Goal: Information Seeking & Learning: Check status

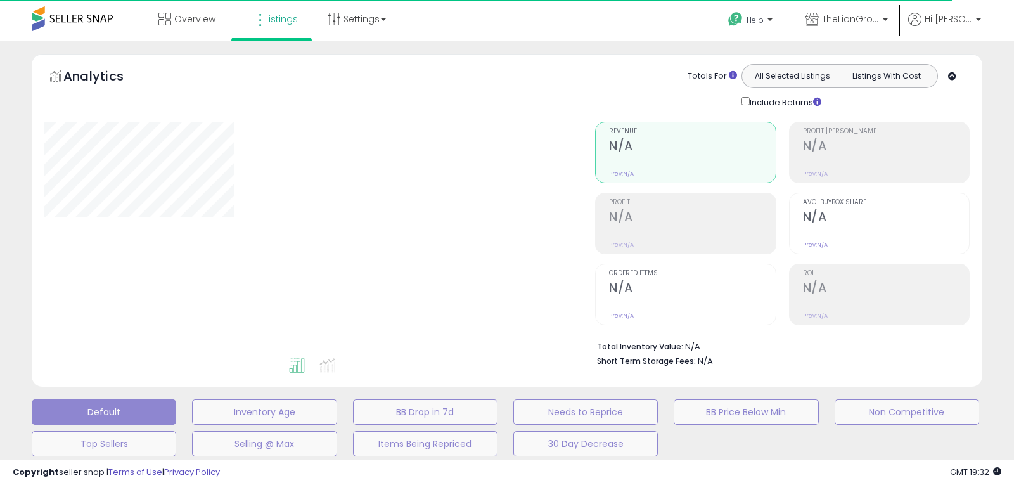
type input "********"
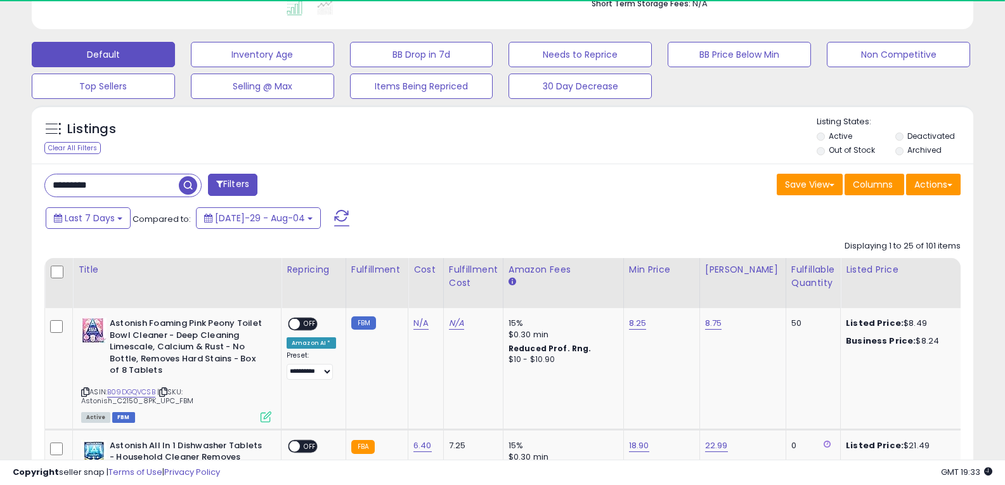
scroll to position [358, 0]
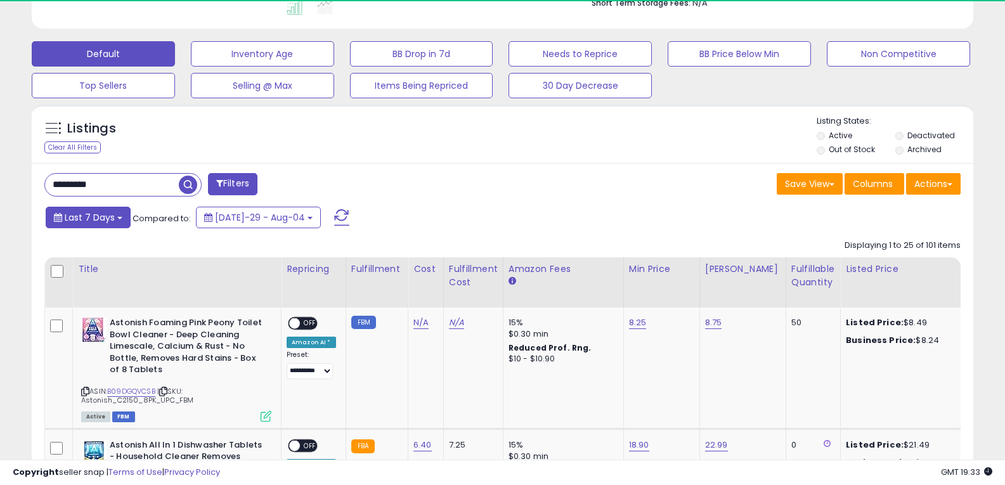
click at [123, 219] on button "Last 7 Days" at bounding box center [88, 218] width 85 height 22
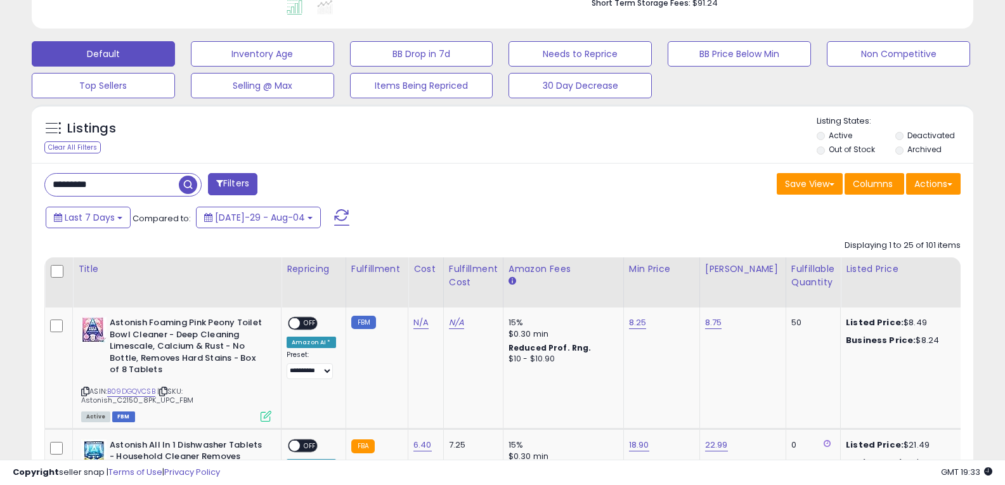
click at [184, 181] on span "button" at bounding box center [188, 185] width 18 height 18
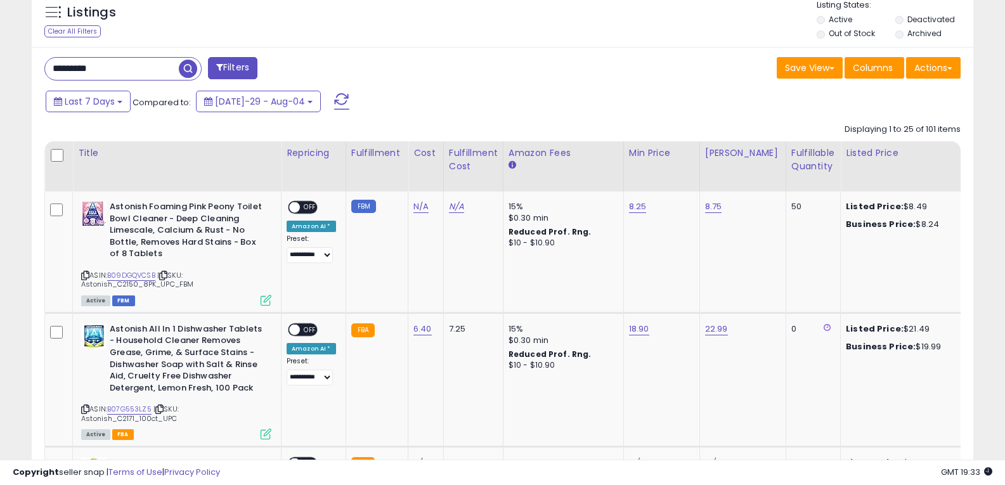
scroll to position [475, 0]
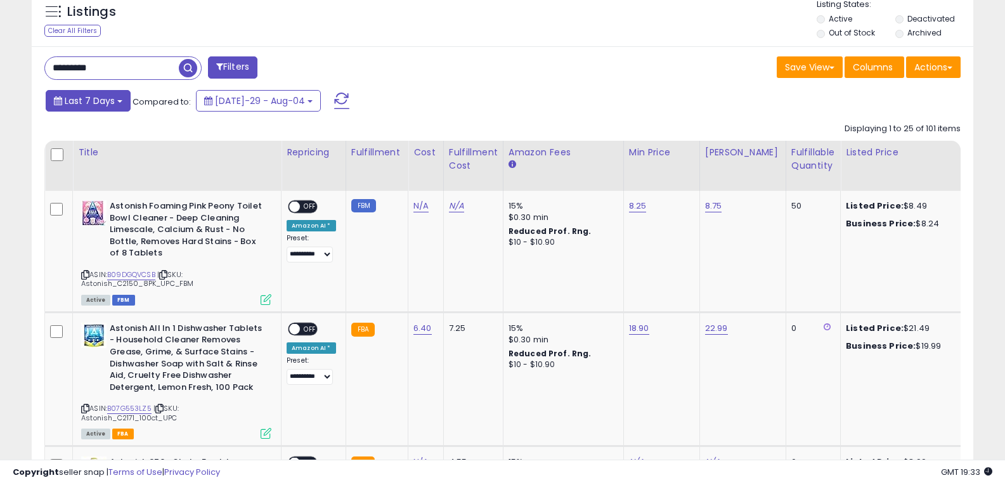
click at [114, 96] on button "Last 7 Days" at bounding box center [88, 101] width 85 height 22
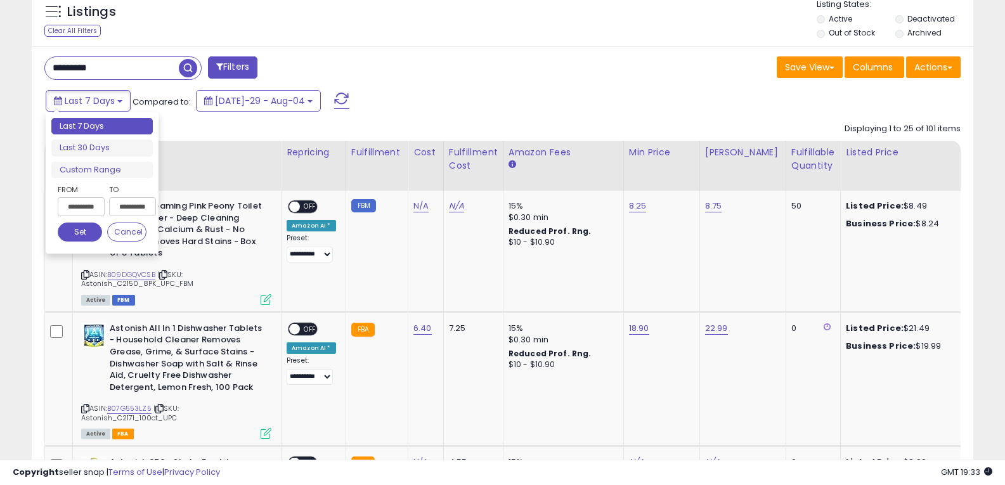
click at [91, 210] on input "**********" at bounding box center [81, 206] width 47 height 19
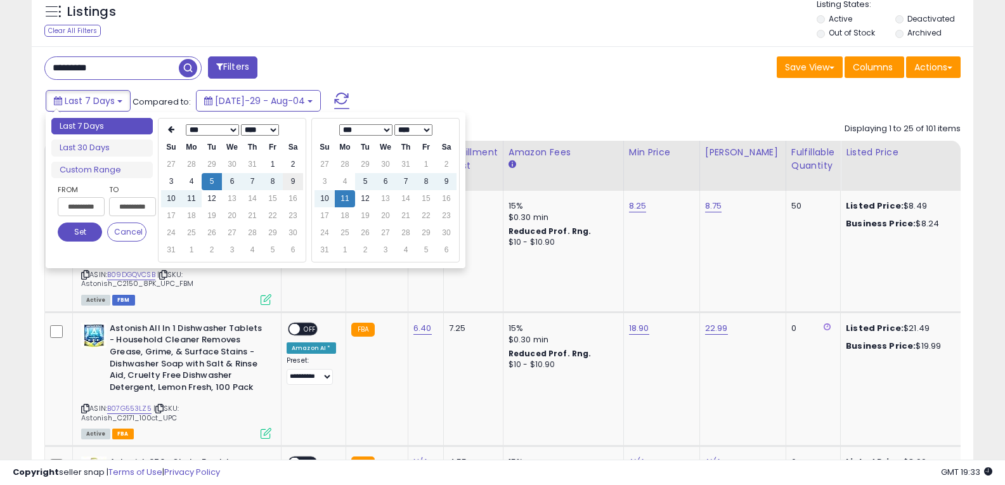
click at [285, 183] on td "9" at bounding box center [293, 181] width 20 height 17
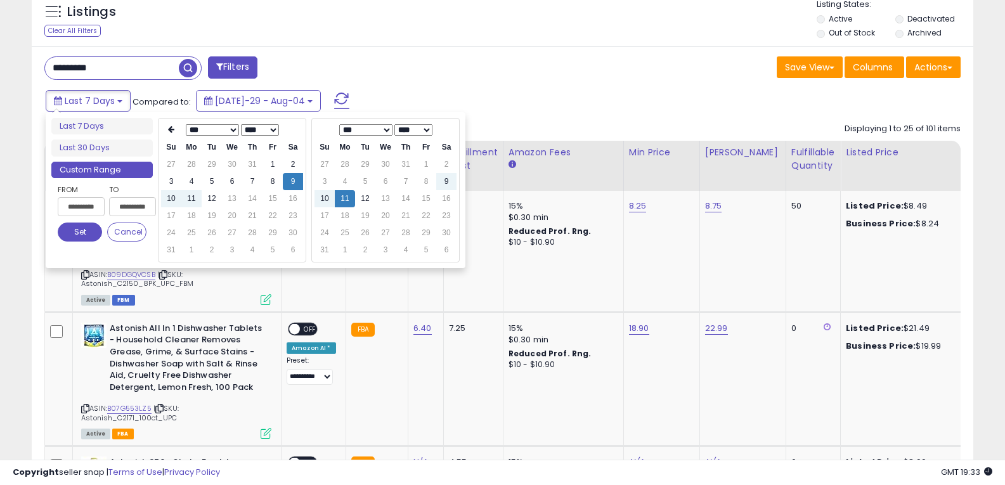
type input "**********"
click at [82, 228] on button "Set" at bounding box center [80, 231] width 44 height 19
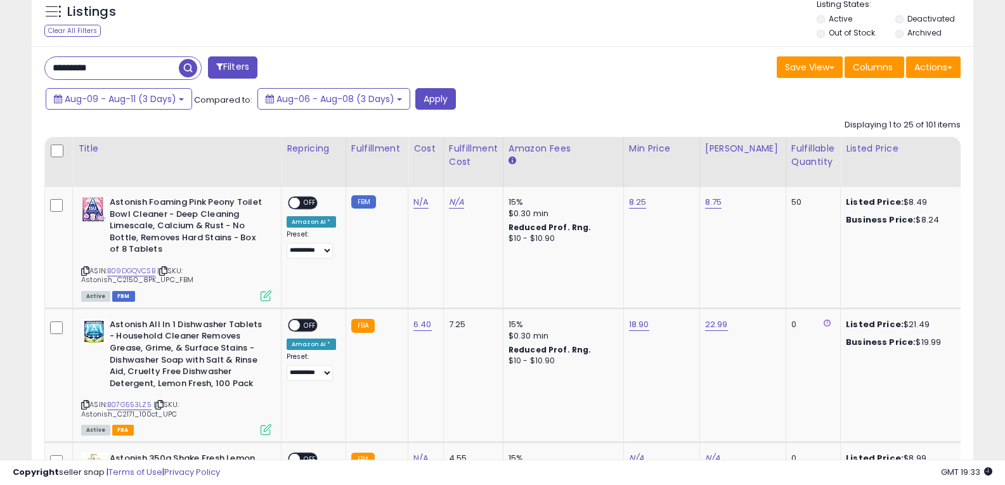
click at [186, 75] on span "button" at bounding box center [188, 68] width 18 height 18
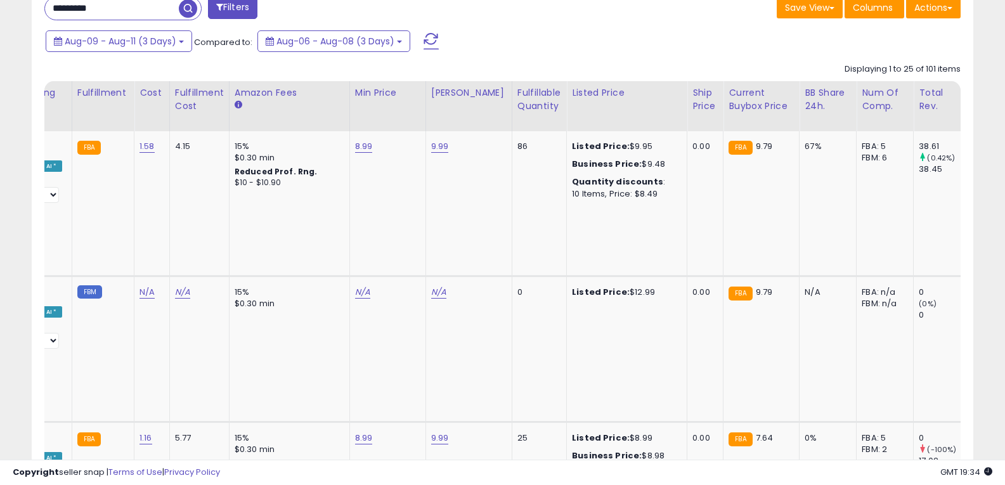
scroll to position [0, 0]
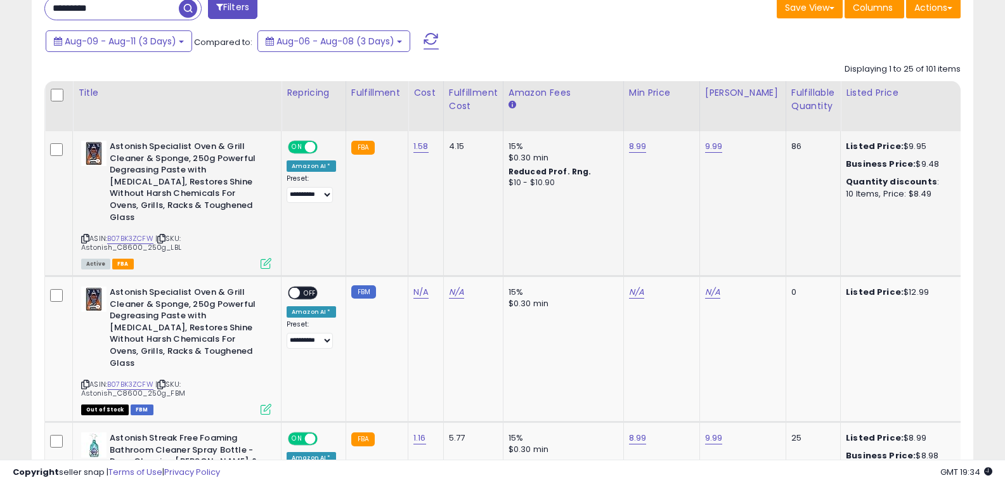
click at [84, 235] on icon at bounding box center [85, 238] width 8 height 7
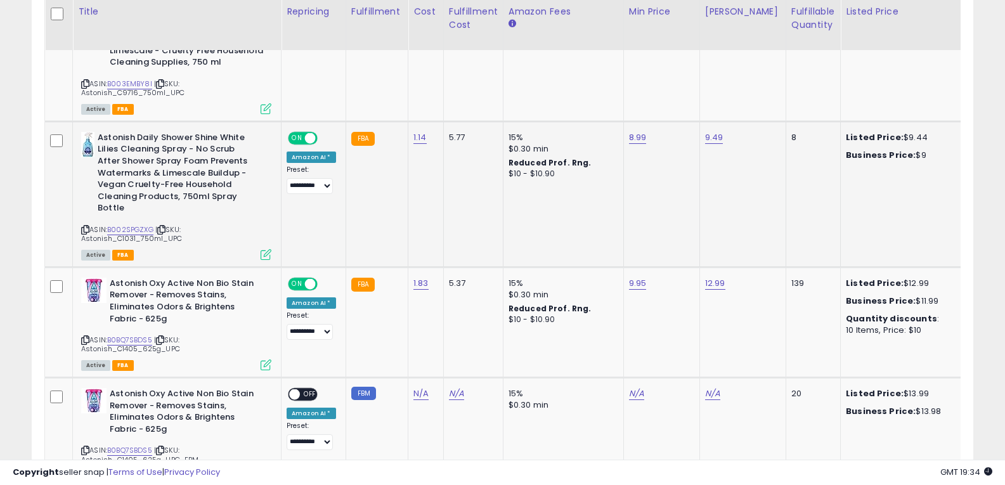
click at [85, 224] on span "| SKU: Astonish_C1031_750ml_UPC" at bounding box center [131, 233] width 101 height 19
click at [85, 226] on icon at bounding box center [85, 229] width 8 height 7
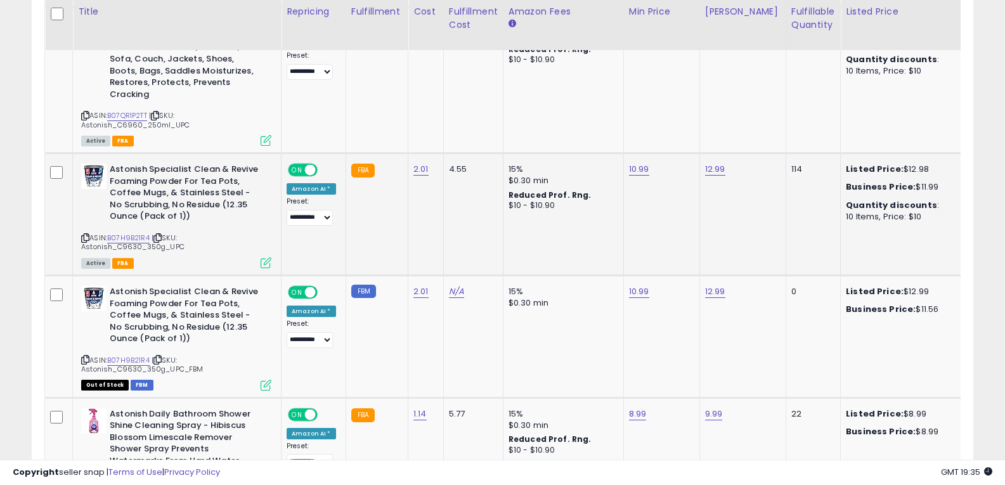
click at [87, 235] on icon at bounding box center [85, 238] width 8 height 7
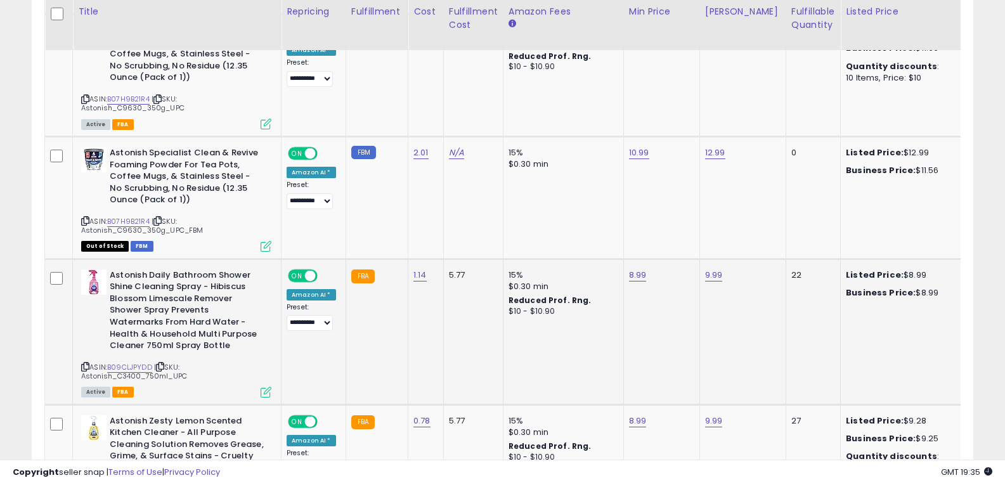
click at [88, 363] on icon at bounding box center [85, 366] width 8 height 7
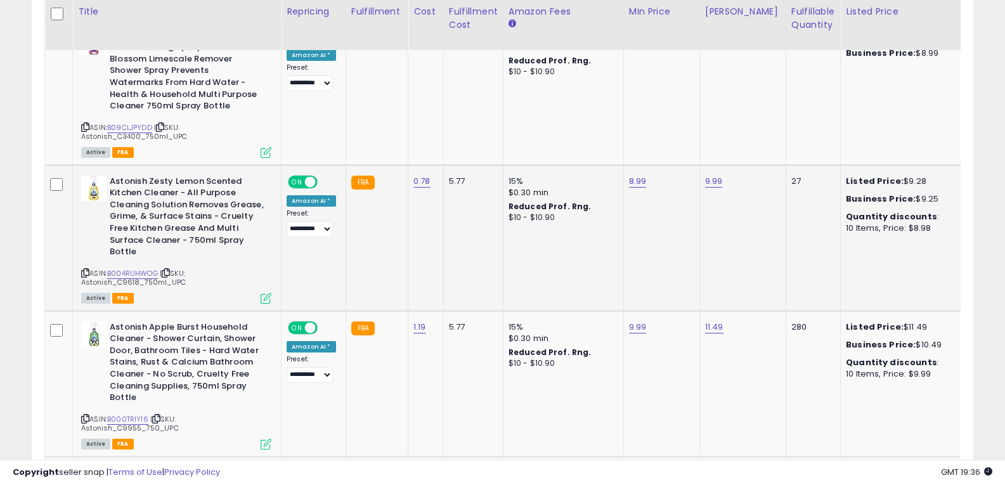
click at [86, 269] on icon at bounding box center [85, 272] width 8 height 7
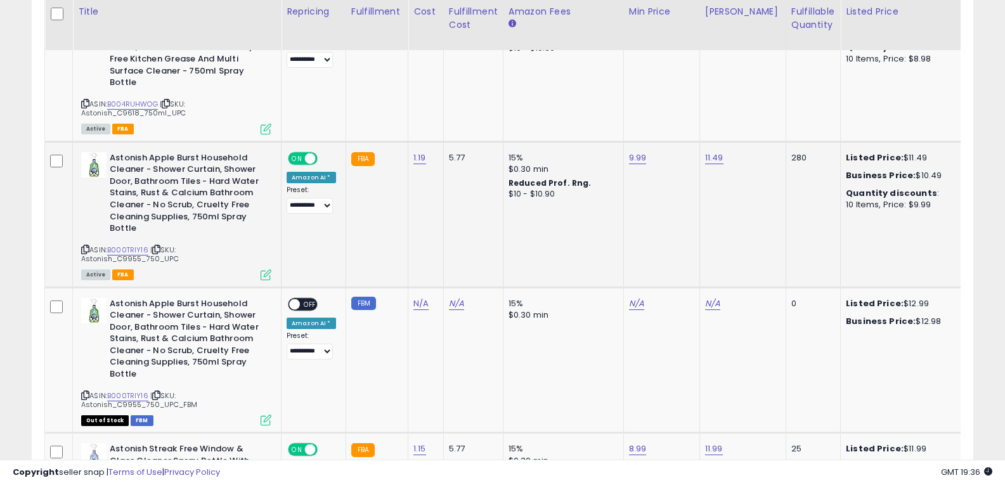
click at [84, 208] on div "ASIN: B000TRIY16 | SKU: Astonish_C9955_750_UPC Active FBA" at bounding box center [176, 215] width 190 height 127
click at [85, 246] on icon at bounding box center [85, 249] width 8 height 7
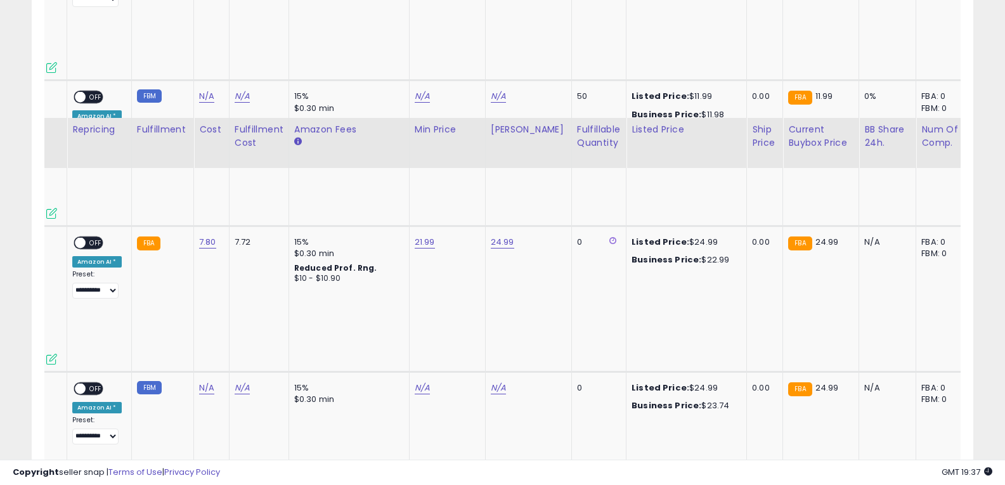
scroll to position [3779, 0]
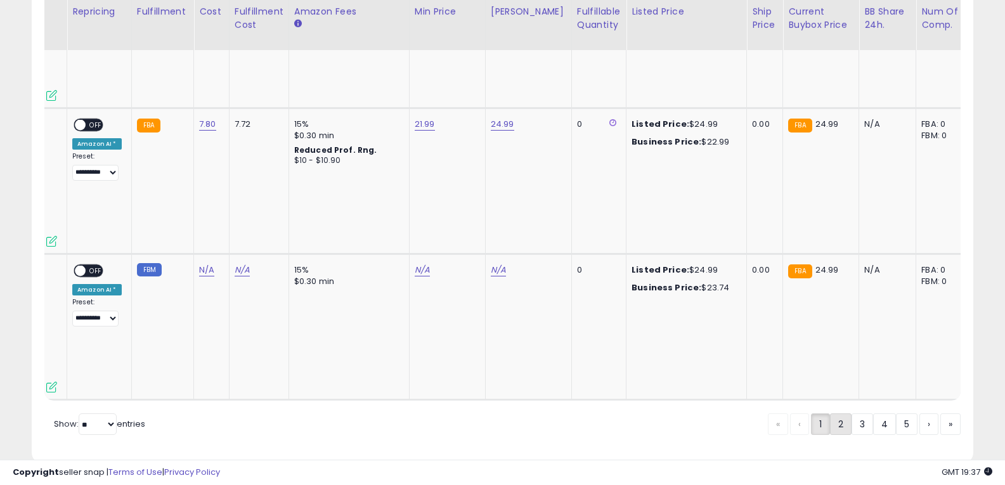
click at [873, 413] on link "2" at bounding box center [884, 424] width 23 height 22
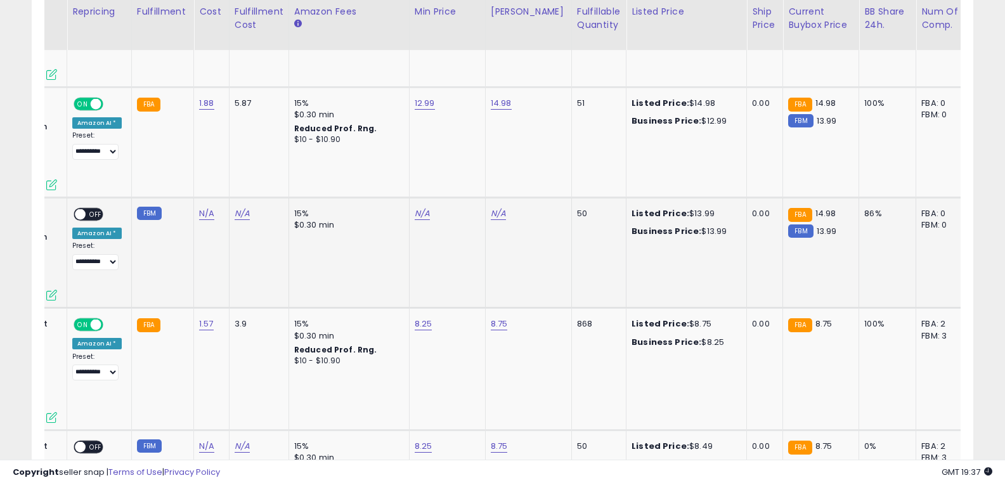
scroll to position [0, 0]
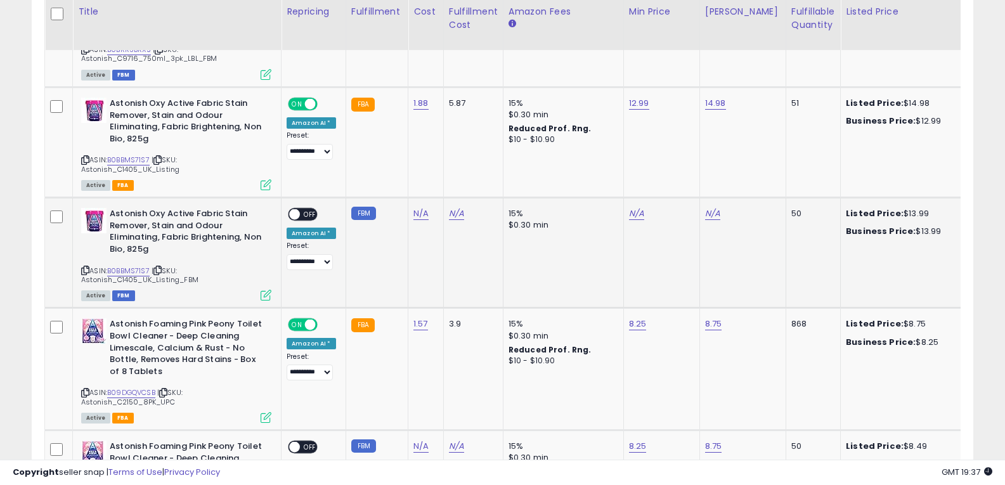
click at [89, 267] on icon at bounding box center [85, 270] width 8 height 7
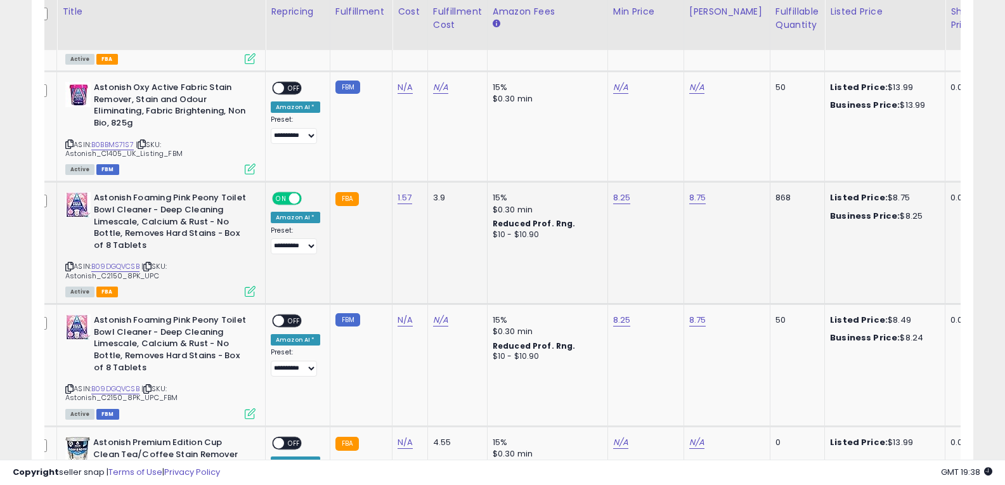
click at [67, 263] on icon at bounding box center [69, 266] width 8 height 7
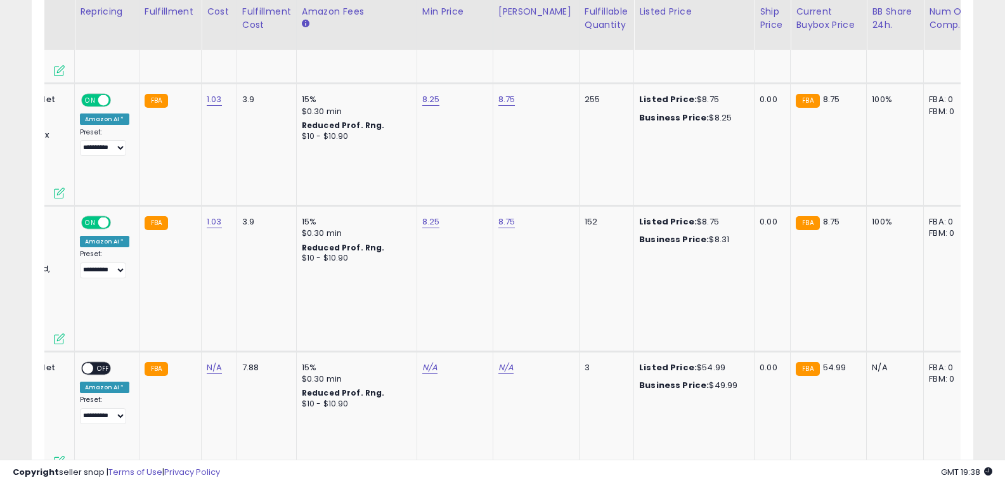
scroll to position [3521, 0]
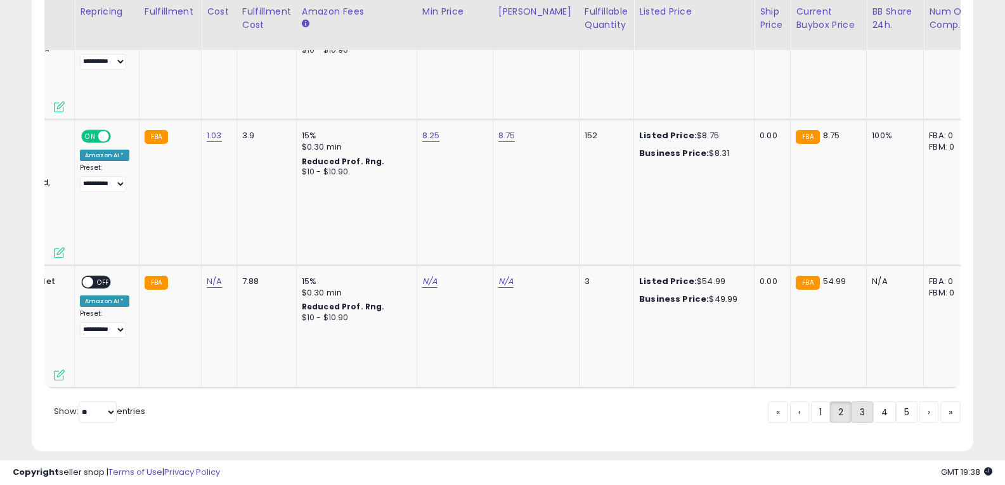
click at [896, 401] on link "3" at bounding box center [907, 412] width 22 height 22
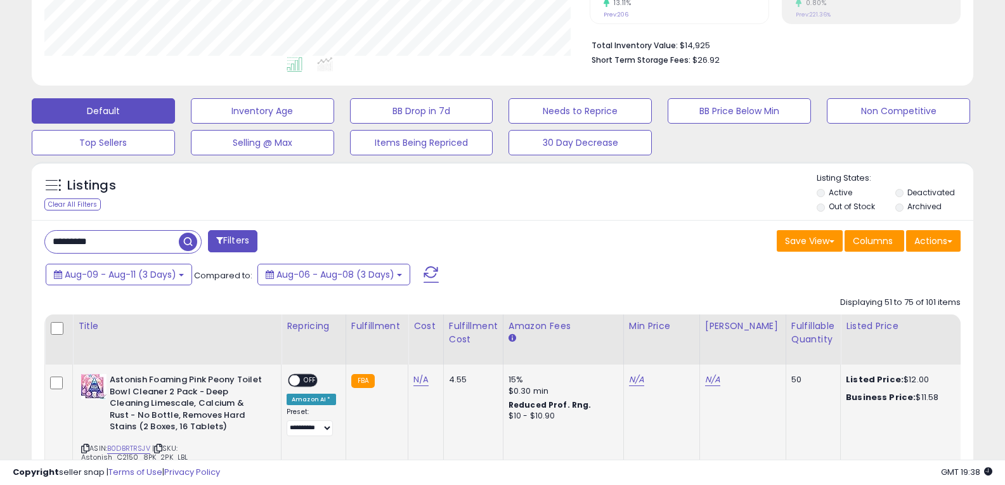
scroll to position [507, 0]
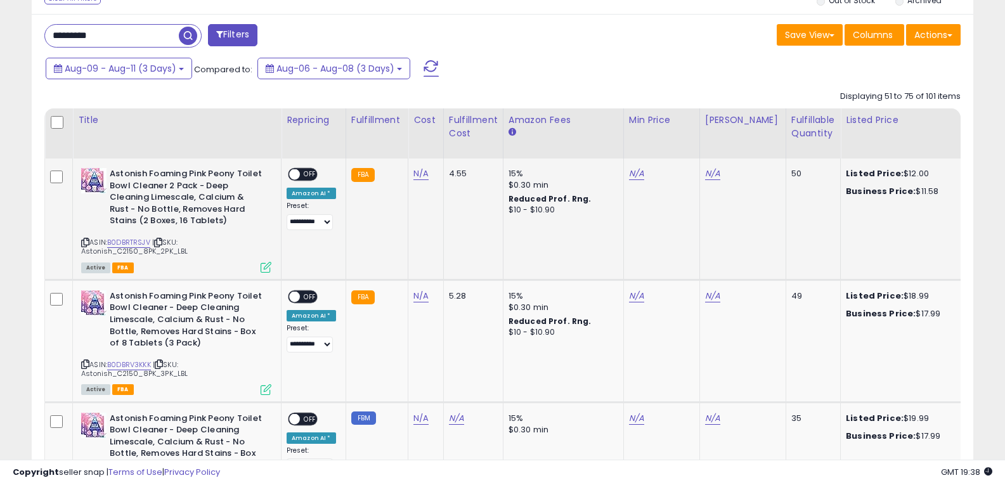
click at [84, 243] on icon at bounding box center [85, 242] width 8 height 7
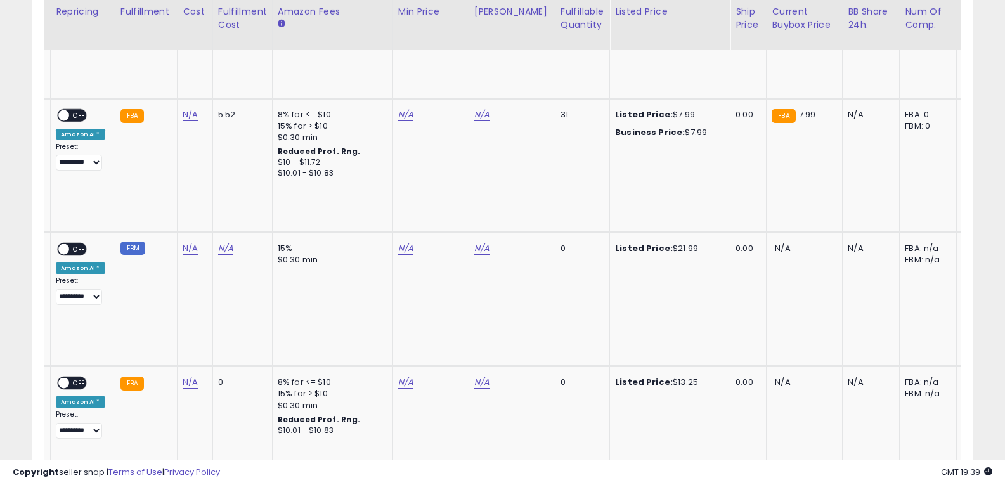
scroll to position [3650, 0]
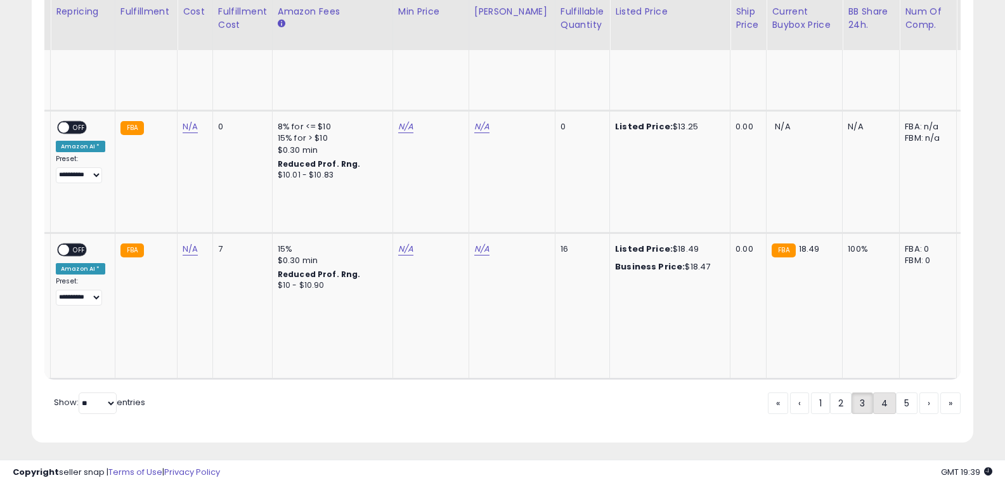
click at [919, 408] on link "4" at bounding box center [928, 403] width 19 height 22
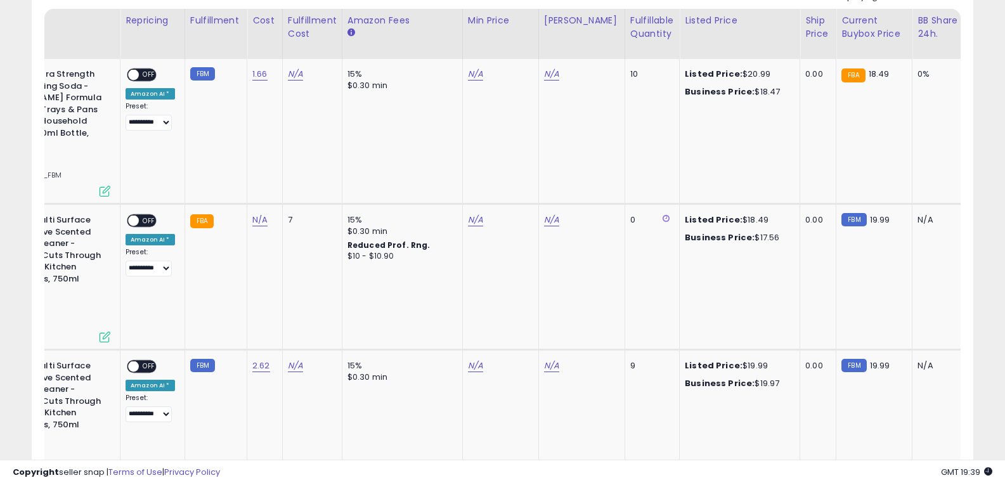
scroll to position [0, 277]
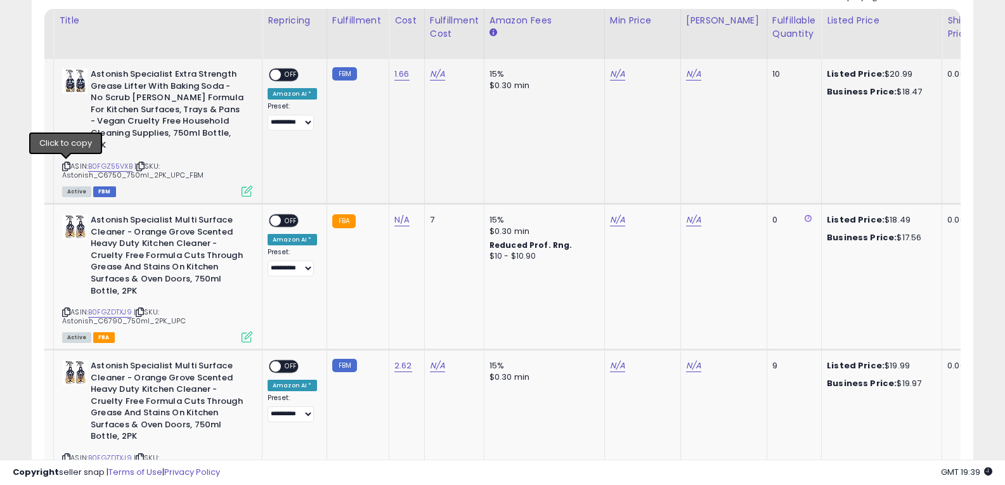
click at [63, 168] on icon at bounding box center [66, 166] width 8 height 7
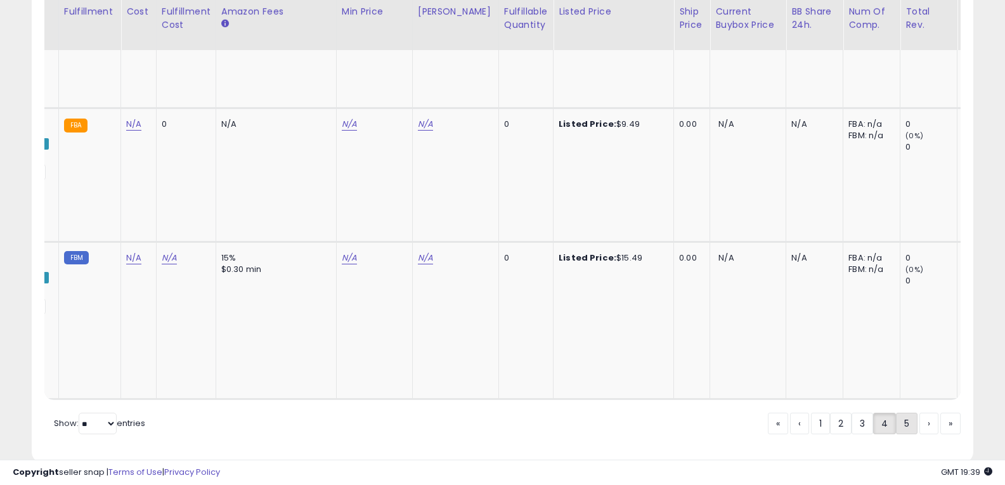
click at [940, 413] on link "5" at bounding box center [950, 424] width 20 height 22
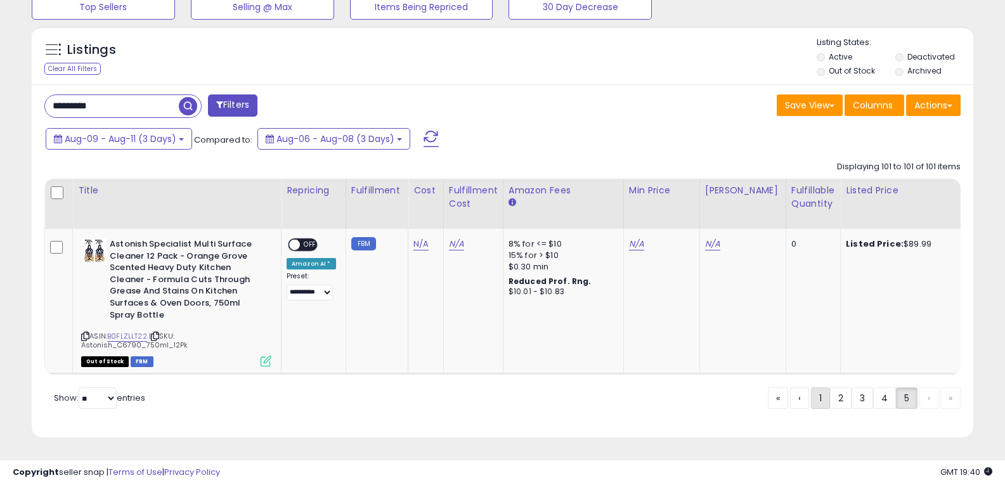
click at [851, 392] on link "1" at bounding box center [862, 398] width 22 height 22
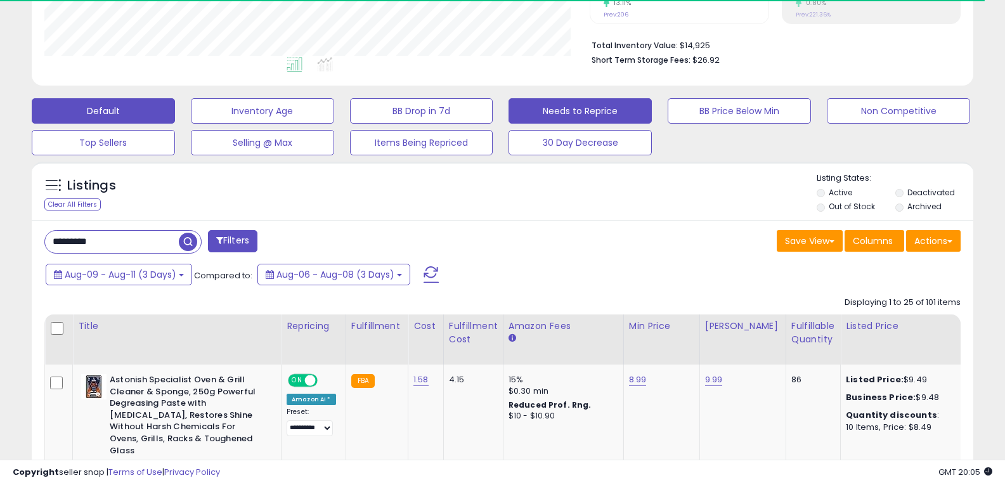
scroll to position [446, 0]
